Goal: Task Accomplishment & Management: Use online tool/utility

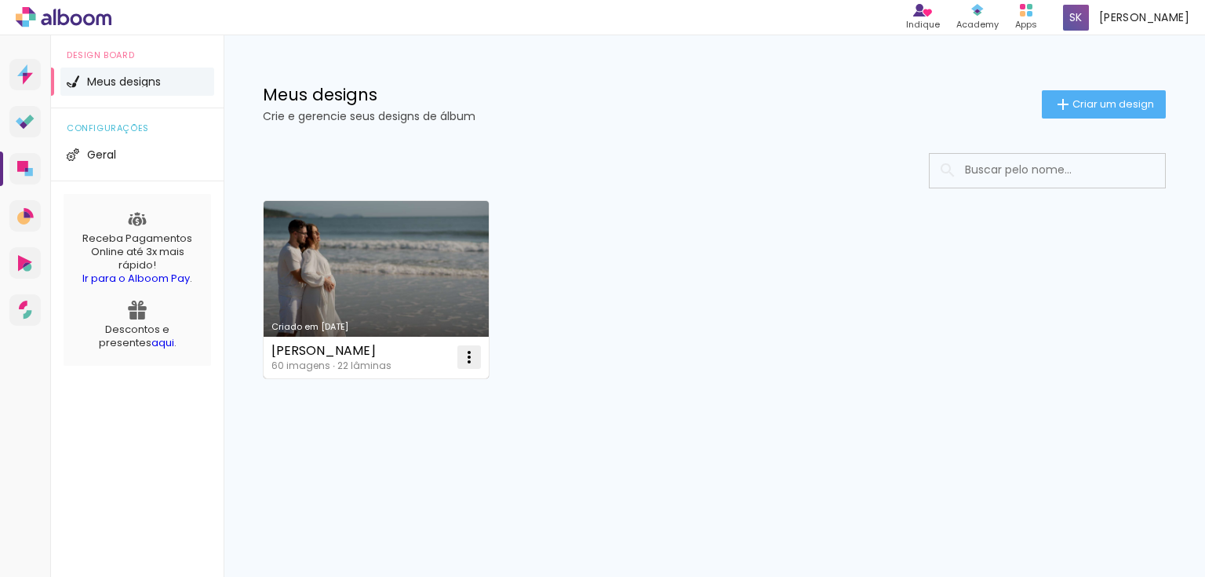
click at [468, 354] on iron-icon at bounding box center [469, 357] width 19 height 19
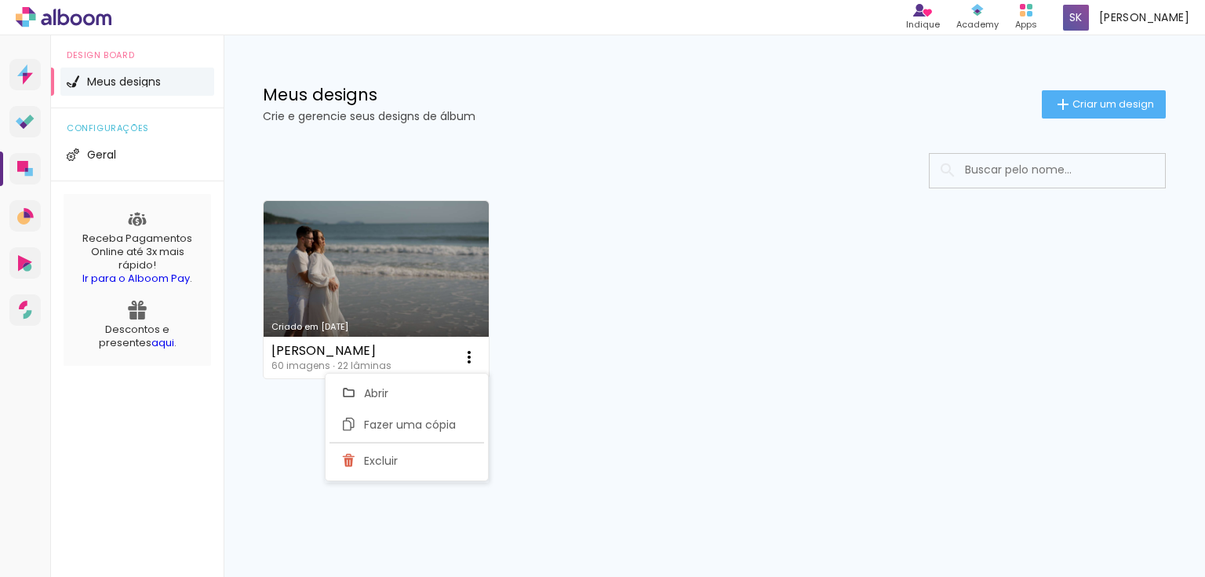
click at [621, 336] on div "Criado em [DATE] [PERSON_NAME] gestante 60 imagens ∙ 22 lâminas Abrir Fazer uma…" at bounding box center [714, 288] width 917 height 191
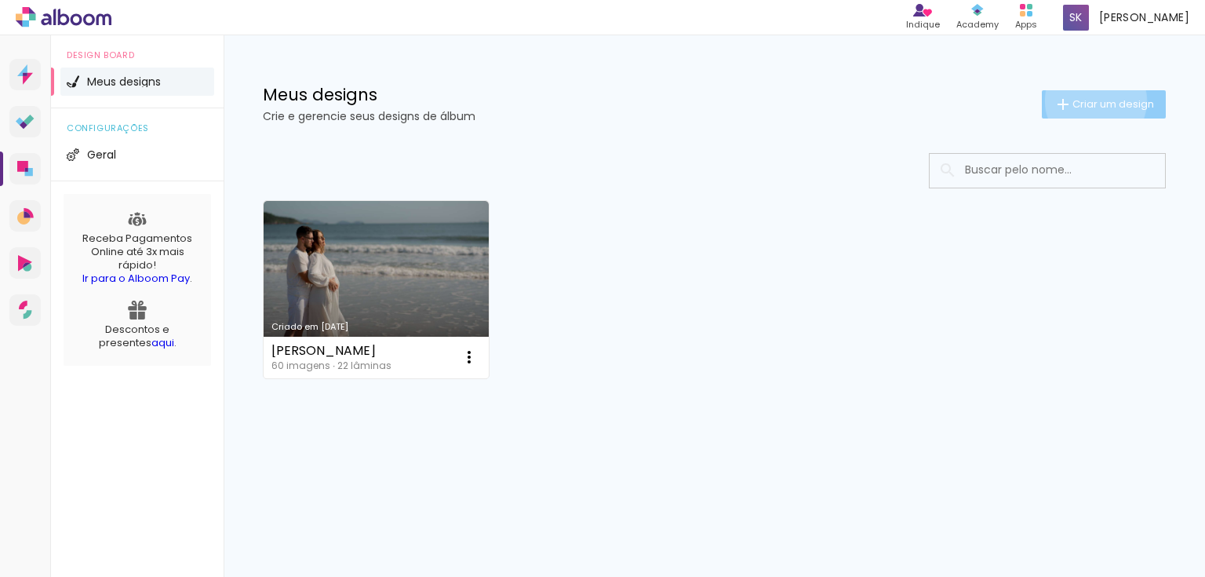
click at [1093, 100] on span "Criar um design" at bounding box center [1114, 104] width 82 height 10
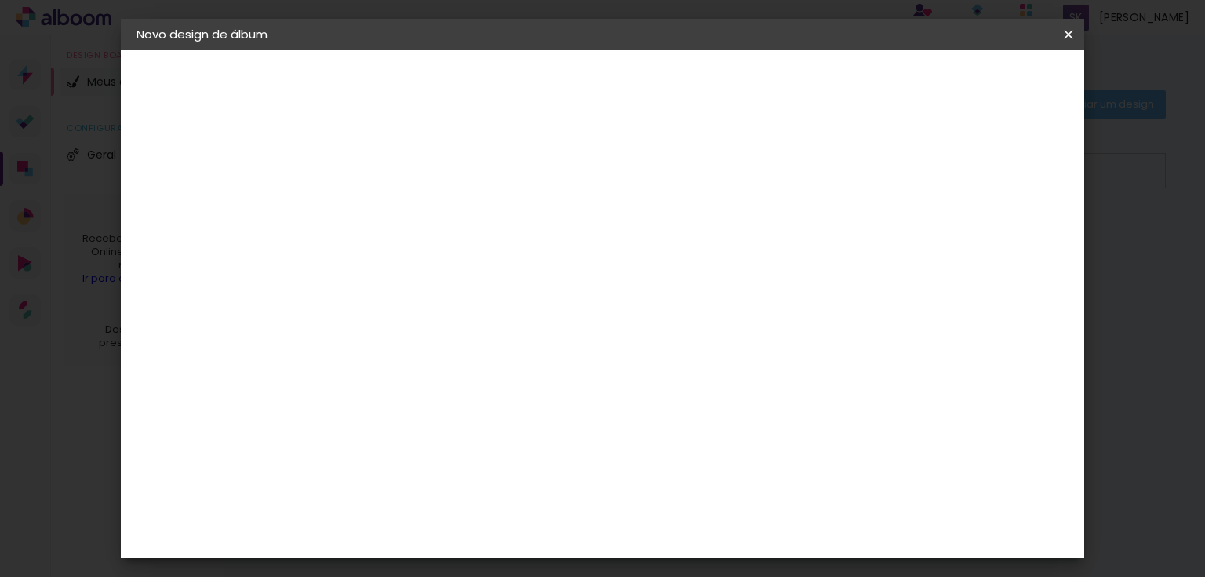
click at [393, 224] on div at bounding box center [393, 224] width 0 height 2
click at [393, 210] on input at bounding box center [393, 211] width 0 height 24
type input "[PERSON_NAME] e [PERSON_NAME]"
type paper-input "[PERSON_NAME] e [PERSON_NAME]"
click at [0, 0] on slot "Avançar" at bounding box center [0, 0] width 0 height 0
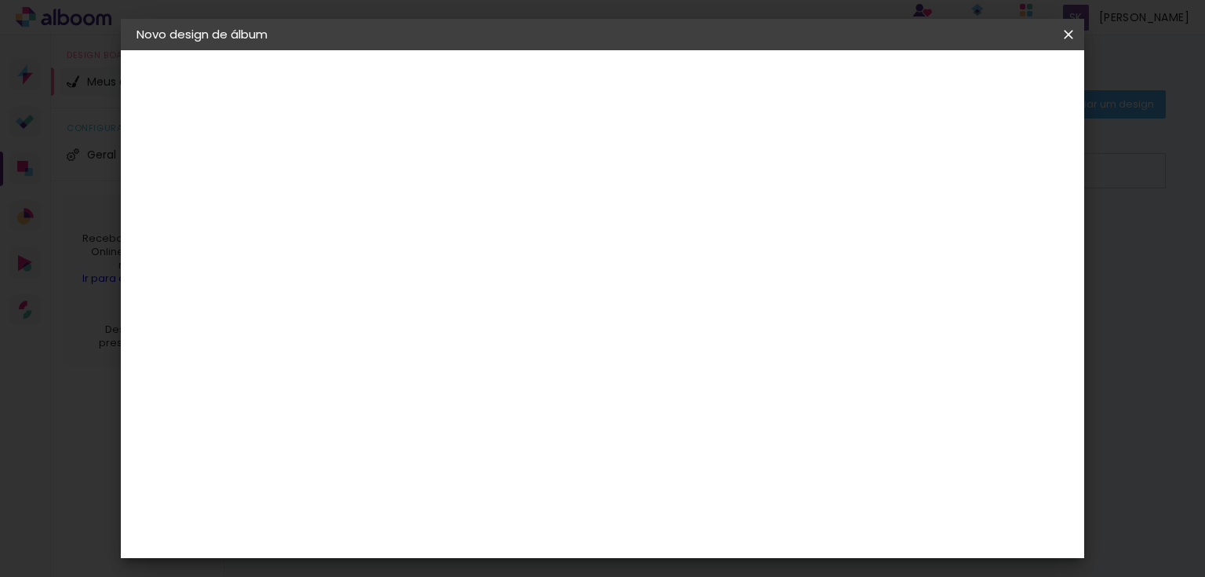
click at [459, 299] on input at bounding box center [433, 299] width 159 height 20
type input "a"
type input "pós"
type paper-input "pós"
click at [434, 355] on div "PósClick" at bounding box center [408, 354] width 52 height 13
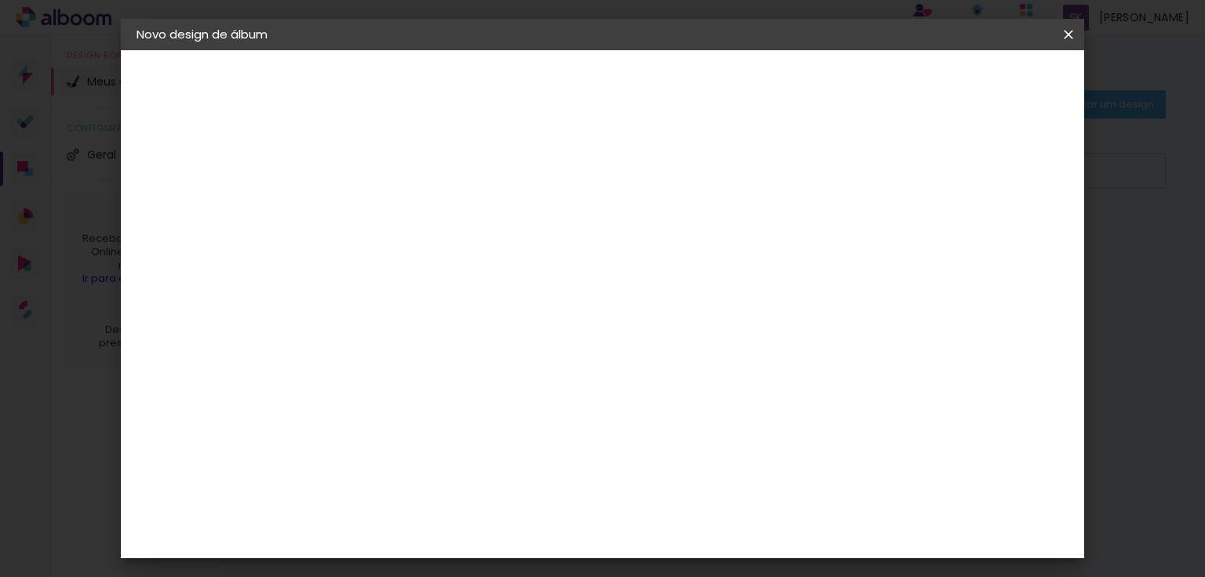
click at [0, 0] on slot "Tamanho Livre" at bounding box center [0, 0] width 0 height 0
click at [645, 231] on paper-item "Tamanho Livre" at bounding box center [575, 238] width 140 height 35
click at [645, 250] on paper-item "Tamanho Livre" at bounding box center [575, 238] width 140 height 35
click at [645, 264] on div at bounding box center [575, 269] width 140 height 20
click at [426, 345] on paper-item "PósClick" at bounding box center [417, 354] width 138 height 35
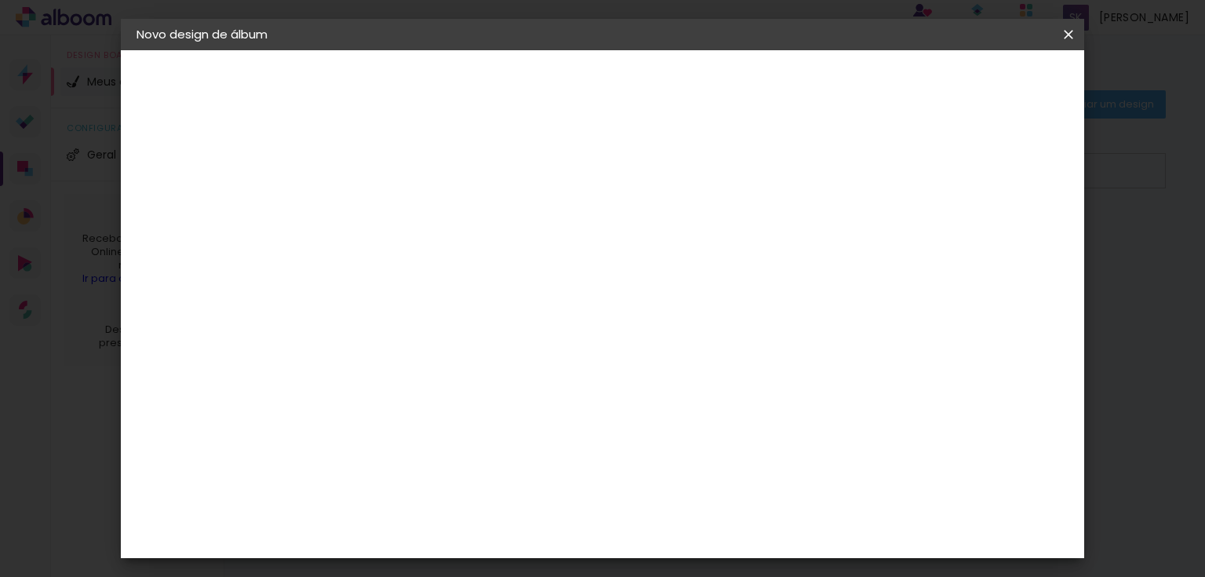
click at [428, 352] on div "PósClick" at bounding box center [408, 354] width 52 height 13
click at [645, 234] on paper-item "Tamanho Livre" at bounding box center [575, 238] width 140 height 35
click at [0, 0] on slot "Avançar" at bounding box center [0, 0] width 0 height 0
click at [209, 199] on div "Tamanho livre" at bounding box center [196, 194] width 54 height 22
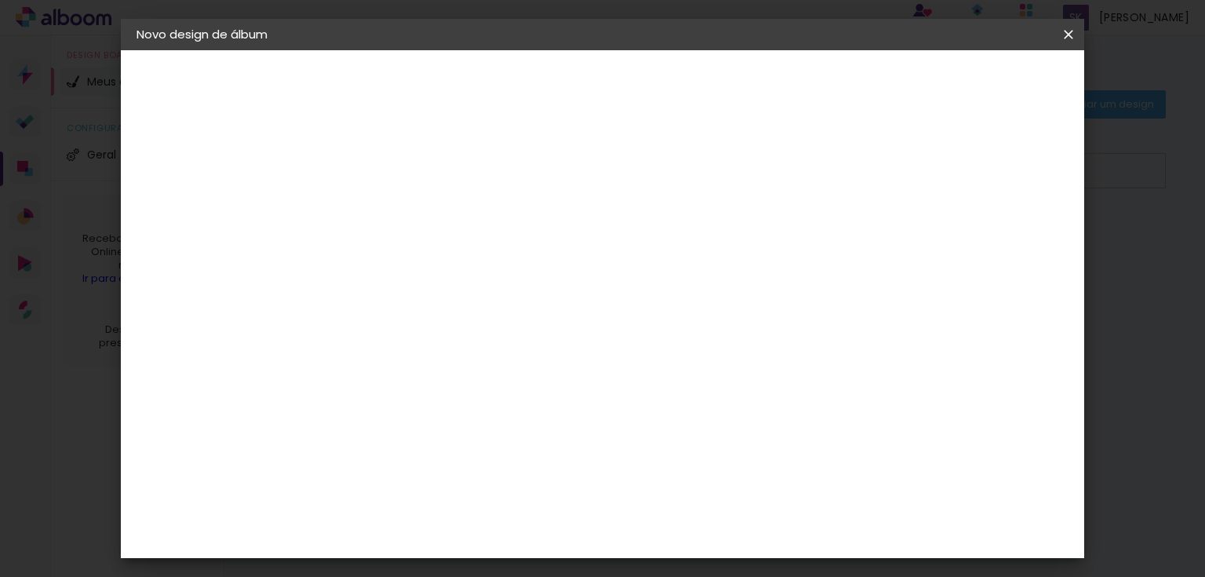
click at [203, 220] on iron-pages "Modelo Escolhendo modelo... Tamanho livre" at bounding box center [223, 228] width 172 height 31
click at [190, 228] on iron-pages "Modelo Escolhendo modelo... Tamanho livre" at bounding box center [223, 228] width 172 height 31
drag, startPoint x: 189, startPoint y: 229, endPoint x: 279, endPoint y: 219, distance: 90.8
click at [193, 228] on iron-pages "Modelo Escolhendo modelo... Tamanho livre" at bounding box center [223, 228] width 172 height 31
click at [188, 270] on div "3. Revisão" at bounding box center [223, 273] width 172 height 19
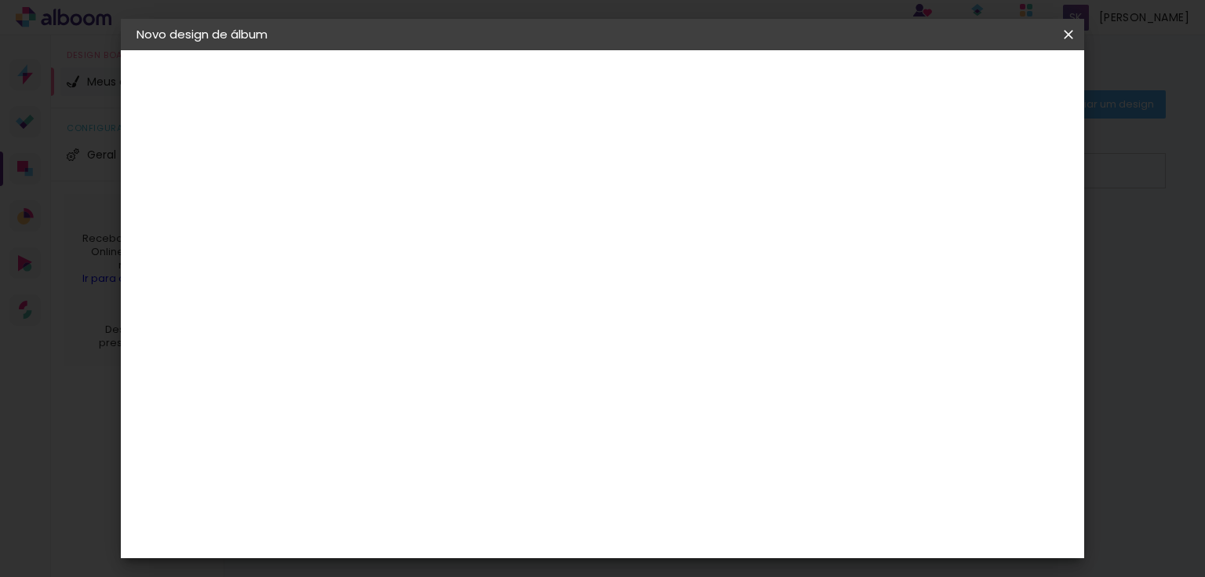
drag, startPoint x: 481, startPoint y: 162, endPoint x: 396, endPoint y: 173, distance: 85.4
click at [477, 166] on div "Encadernadora [GEOGRAPHIC_DATA] [GEOGRAPHIC_DATA] [GEOGRAPHIC_DATA] Equador [GE…" at bounding box center [417, 263] width 138 height 223
click at [180, 156] on div "2. Especificações" at bounding box center [223, 160] width 172 height 19
click at [186, 239] on iron-pages "Modelo Escolhendo modelo... Tamanho livre" at bounding box center [223, 228] width 172 height 31
click at [199, 276] on div "3. Revisão" at bounding box center [223, 273] width 172 height 19
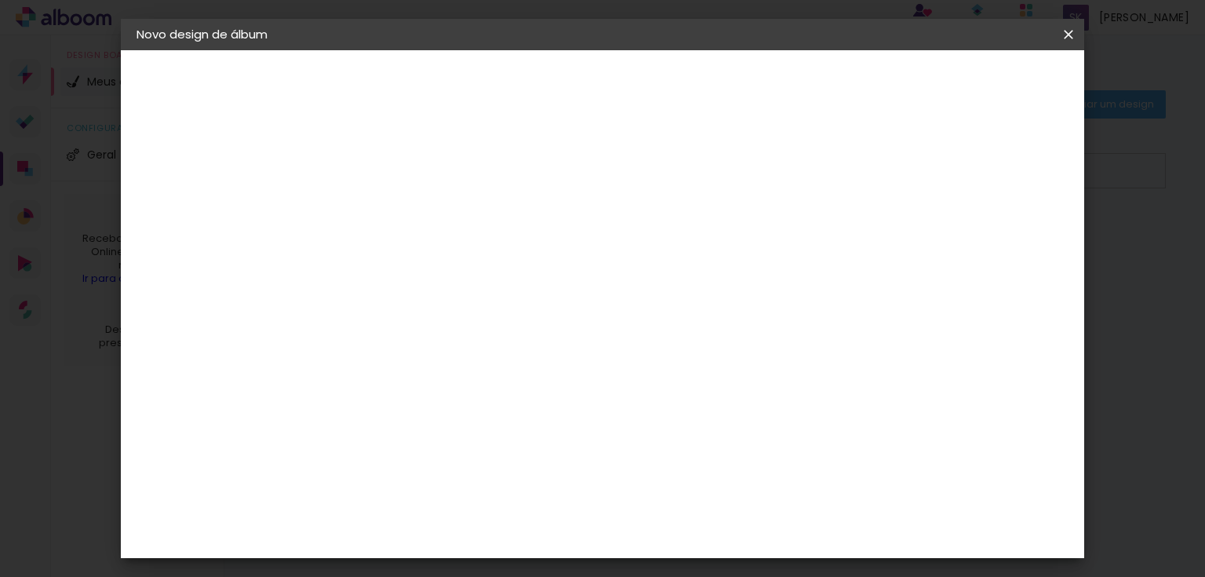
drag, startPoint x: 942, startPoint y: 77, endPoint x: 938, endPoint y: 102, distance: 25.4
click at [0, 0] on slot "Voltar" at bounding box center [0, 0] width 0 height 0
click at [461, 100] on header "Informações Dê um título ao seu álbum. Avançar" at bounding box center [393, 96] width 137 height 93
click at [554, 93] on paper-button "Avançar" at bounding box center [515, 83] width 77 height 27
click at [645, 228] on paper-item "Tamanho Livre" at bounding box center [575, 238] width 140 height 35
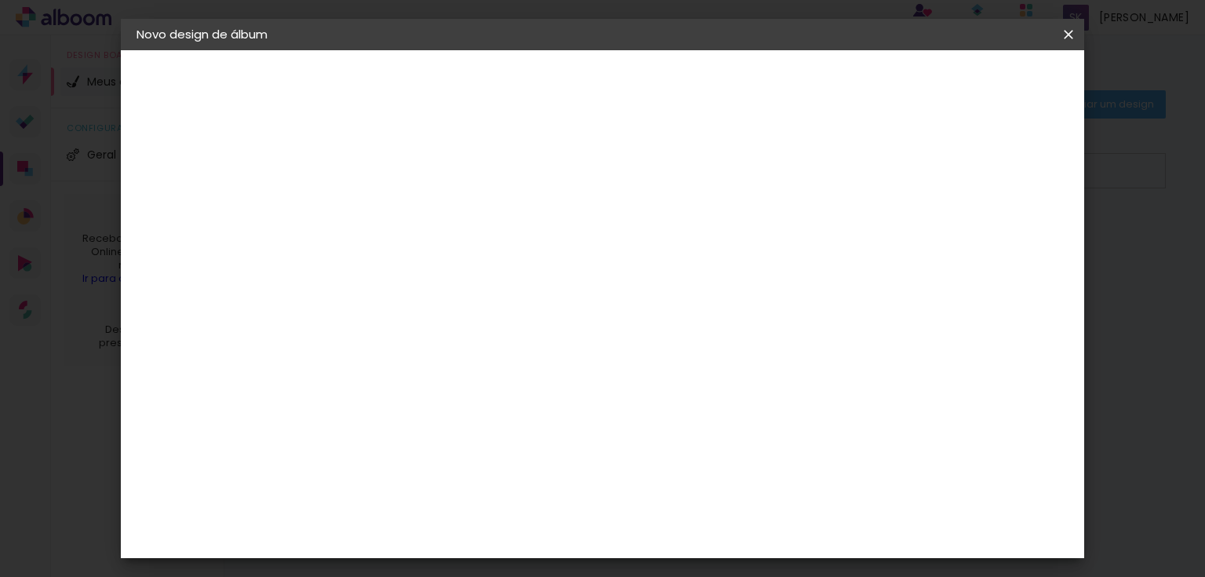
click at [0, 0] on slot "Avançar" at bounding box center [0, 0] width 0 height 0
click at [973, 78] on span "Iniciar design" at bounding box center [937, 83] width 71 height 11
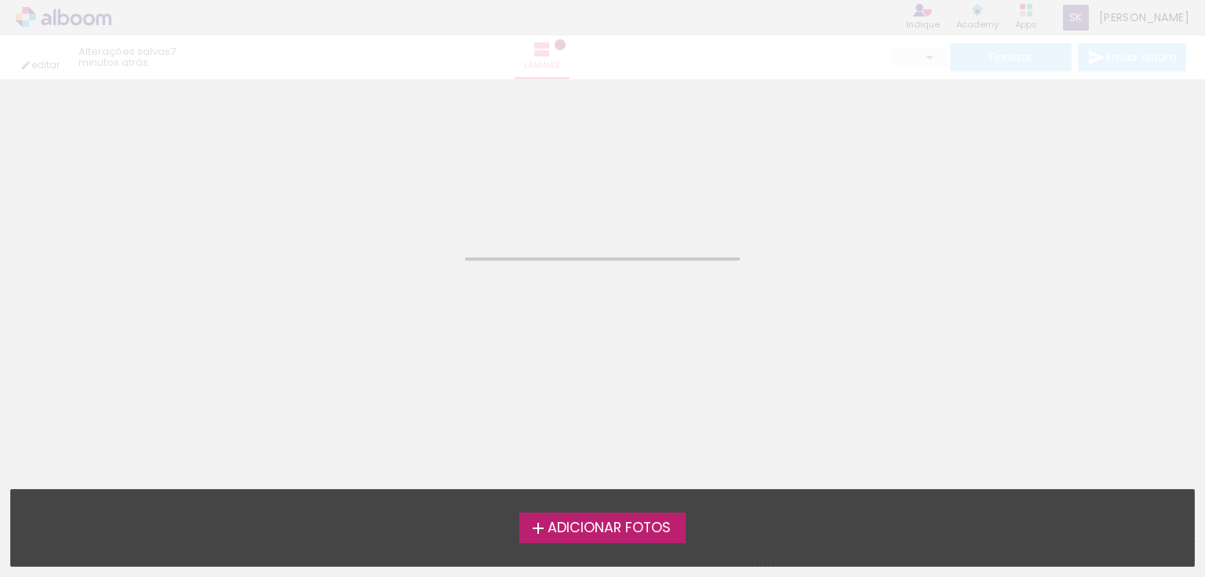
click at [598, 522] on span "Adicionar Fotos" at bounding box center [609, 528] width 123 height 14
click at [0, 0] on input "file" at bounding box center [0, 0] width 0 height 0
